Goal: Find specific page/section: Find specific page/section

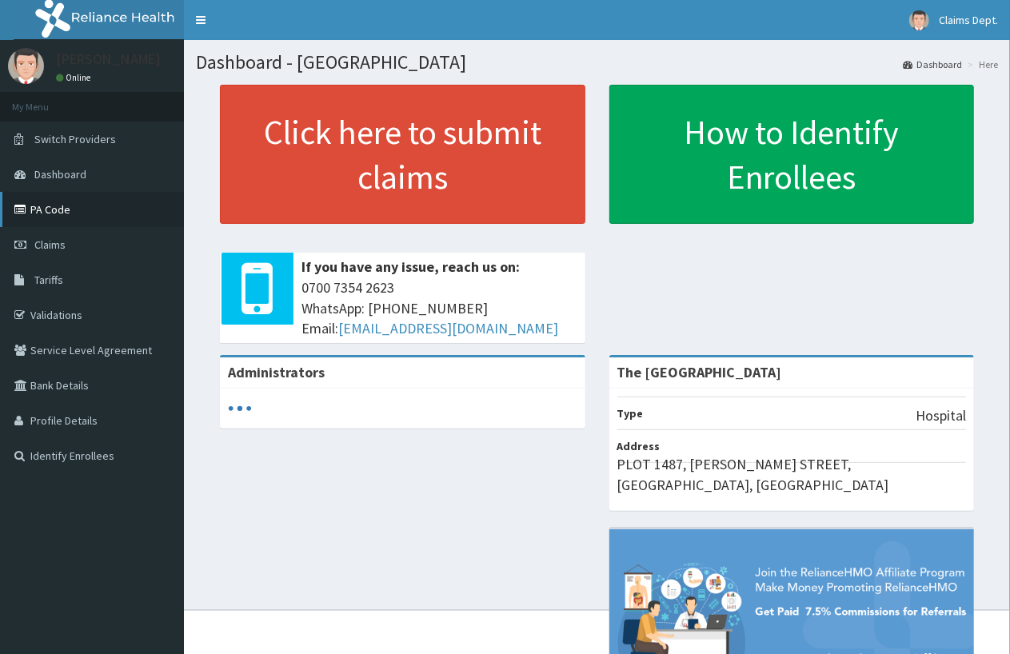
click at [67, 214] on link "PA Code" at bounding box center [92, 209] width 184 height 35
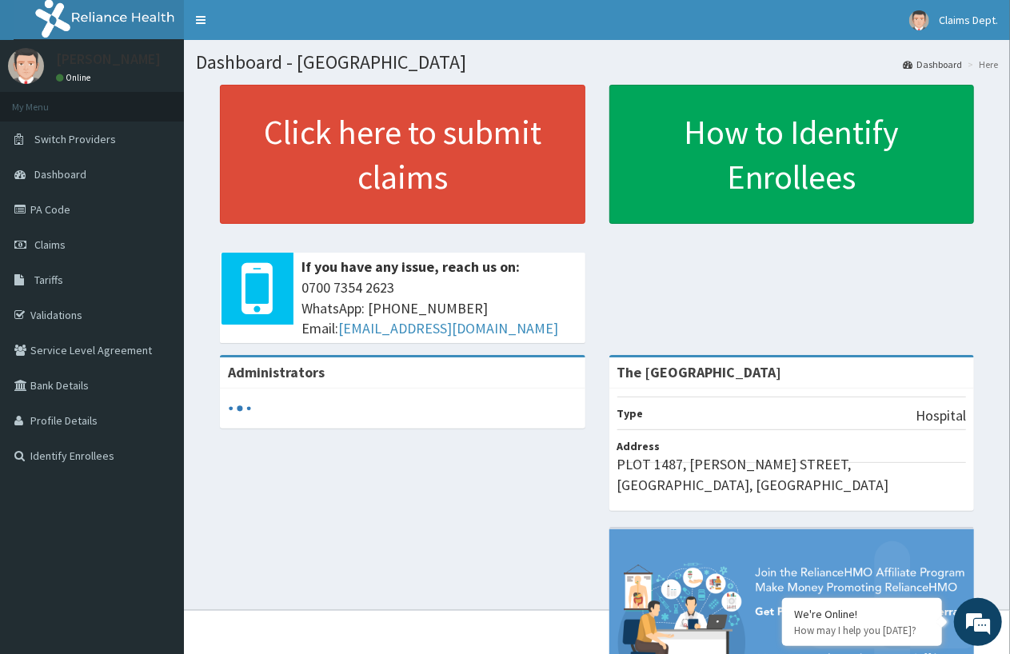
click at [45, 213] on link "PA Code" at bounding box center [92, 209] width 184 height 35
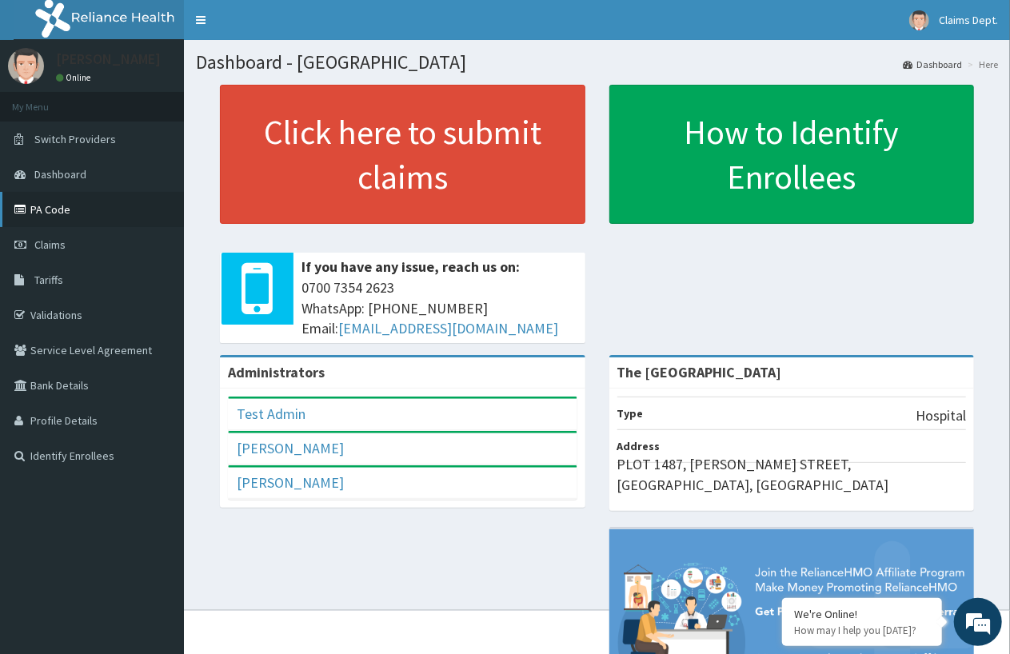
click at [65, 221] on link "PA Code" at bounding box center [92, 209] width 184 height 35
